Goal: Transaction & Acquisition: Purchase product/service

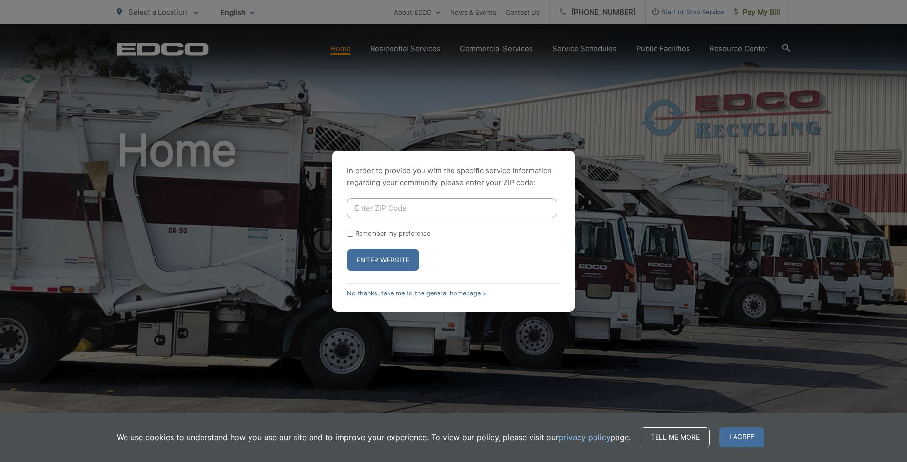
click at [395, 259] on button "Enter Website" at bounding box center [383, 260] width 72 height 22
click at [369, 258] on button "Enter Website" at bounding box center [383, 260] width 72 height 22
click at [470, 184] on p "In order to provide you with the specific service information regarding your co…" at bounding box center [453, 176] width 213 height 23
click at [454, 207] on input "Enter ZIP Code" at bounding box center [451, 208] width 209 height 20
type input "92154"
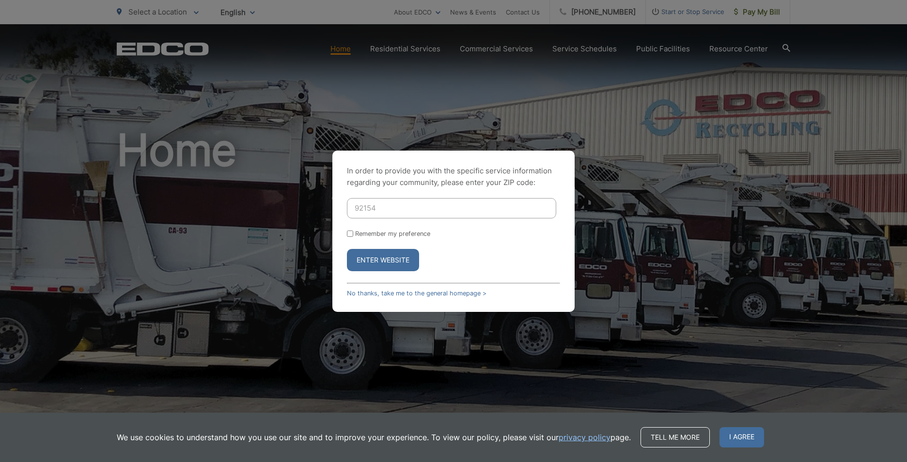
click at [401, 261] on button "Enter Website" at bounding box center [383, 260] width 72 height 22
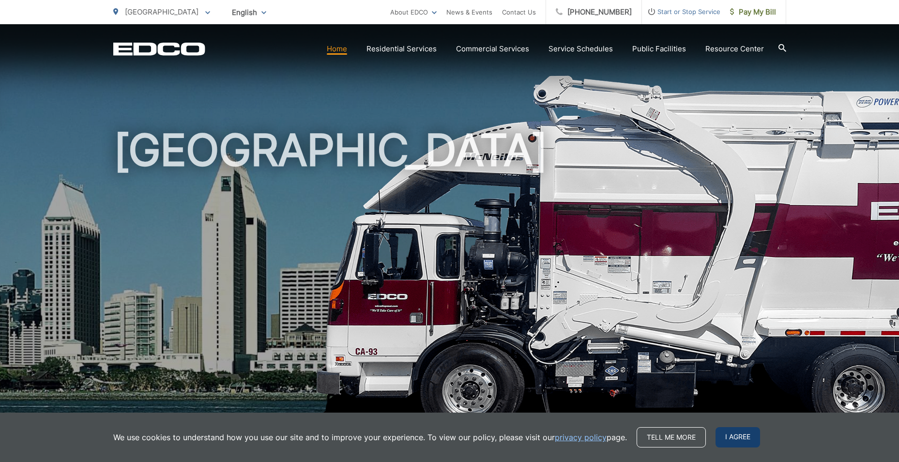
click at [726, 440] on span "I agree" at bounding box center [738, 437] width 45 height 20
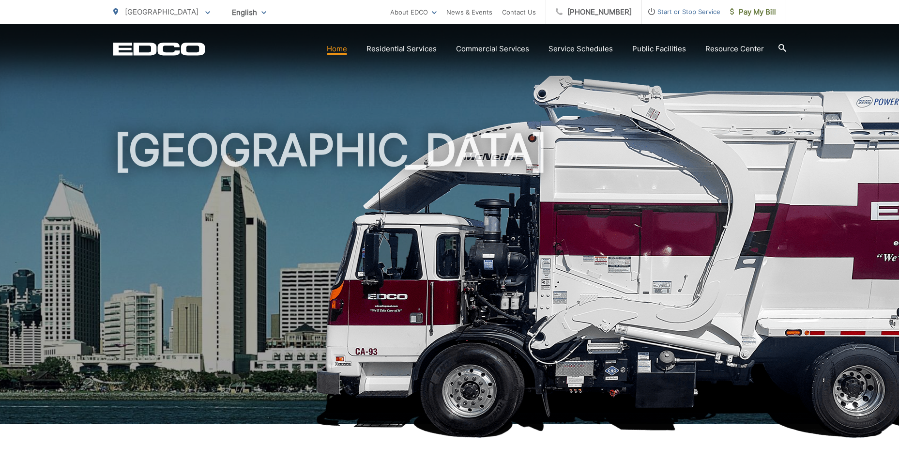
click at [357, 215] on h1 "[GEOGRAPHIC_DATA]" at bounding box center [449, 279] width 673 height 307
click at [345, 45] on link "Home" at bounding box center [337, 49] width 20 height 12
click at [758, 9] on span "Pay My Bill" at bounding box center [753, 12] width 46 height 12
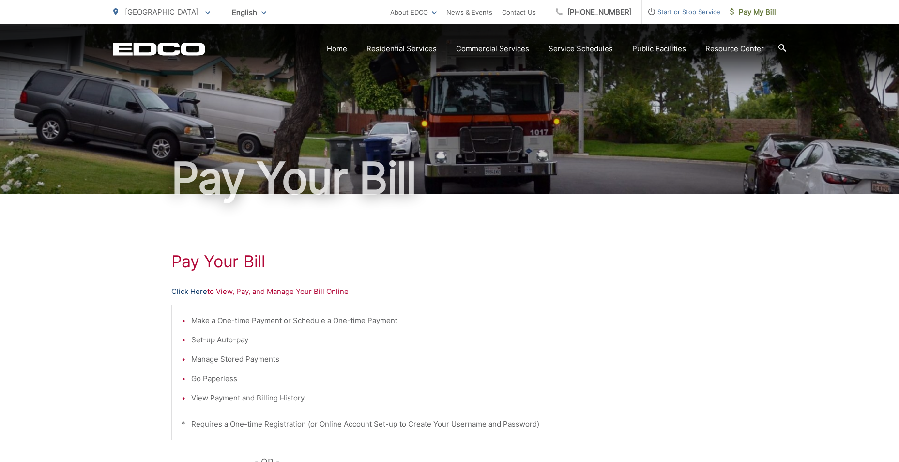
click at [197, 292] on link "Click Here" at bounding box center [189, 292] width 36 height 12
